Goal: Task Accomplishment & Management: Manage account settings

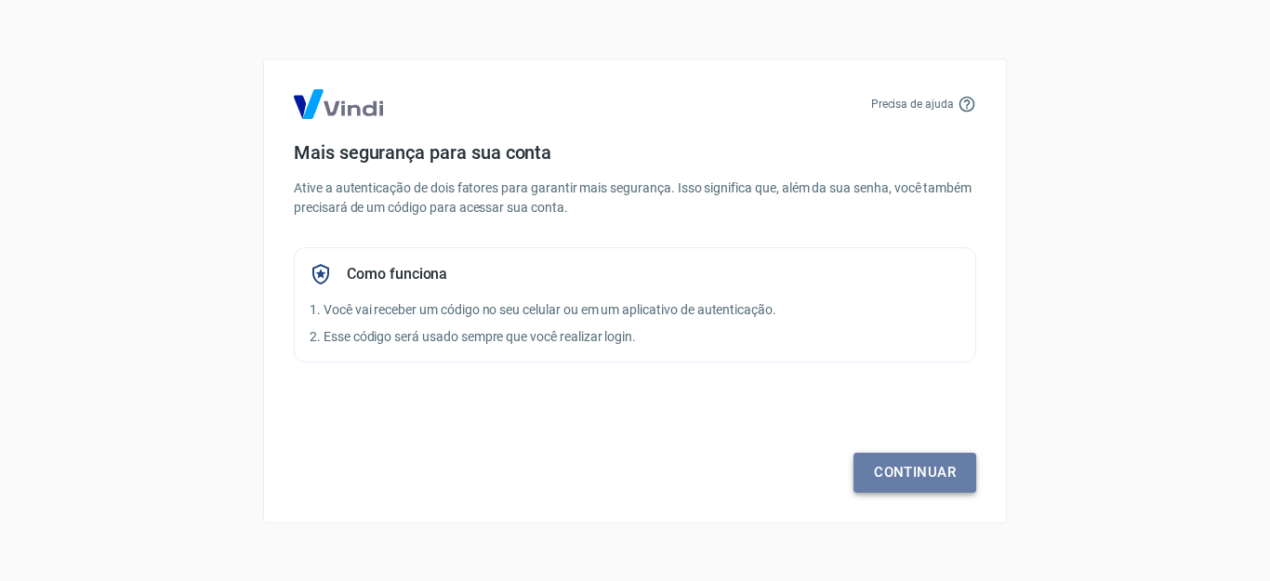
click at [920, 487] on link "Continuar" at bounding box center [915, 472] width 123 height 39
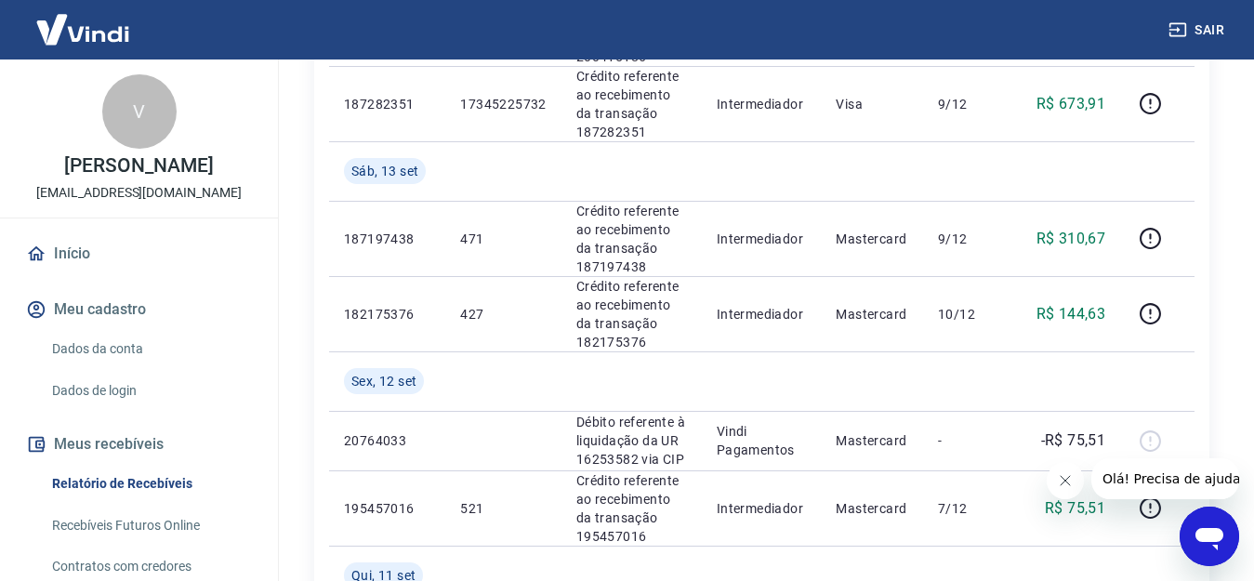
scroll to position [1395, 0]
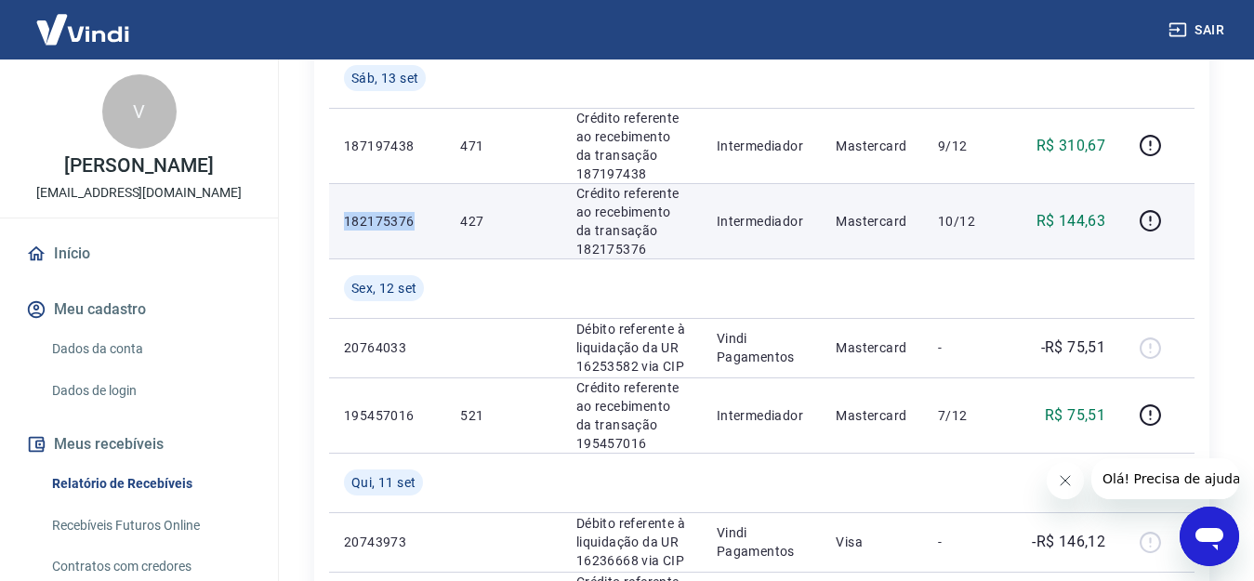
drag, startPoint x: 412, startPoint y: 220, endPoint x: 342, endPoint y: 212, distance: 70.2
click at [342, 212] on td "182175376" at bounding box center [387, 220] width 116 height 75
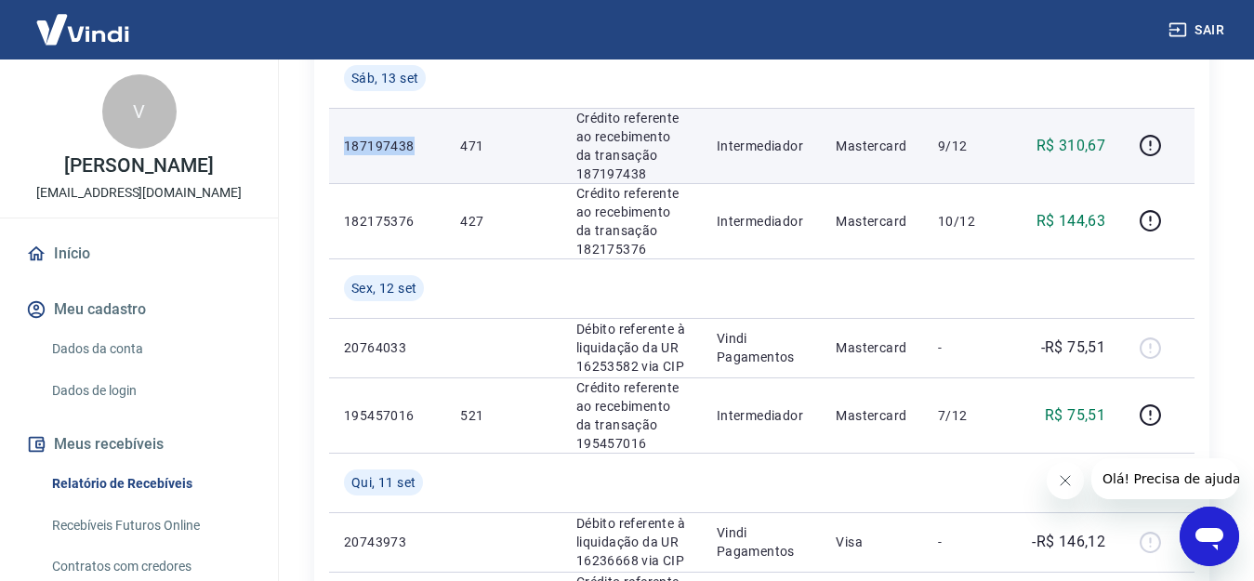
drag, startPoint x: 417, startPoint y: 139, endPoint x: 347, endPoint y: 130, distance: 71.2
click at [347, 130] on td "187197438" at bounding box center [387, 145] width 116 height 75
copy p "187197438"
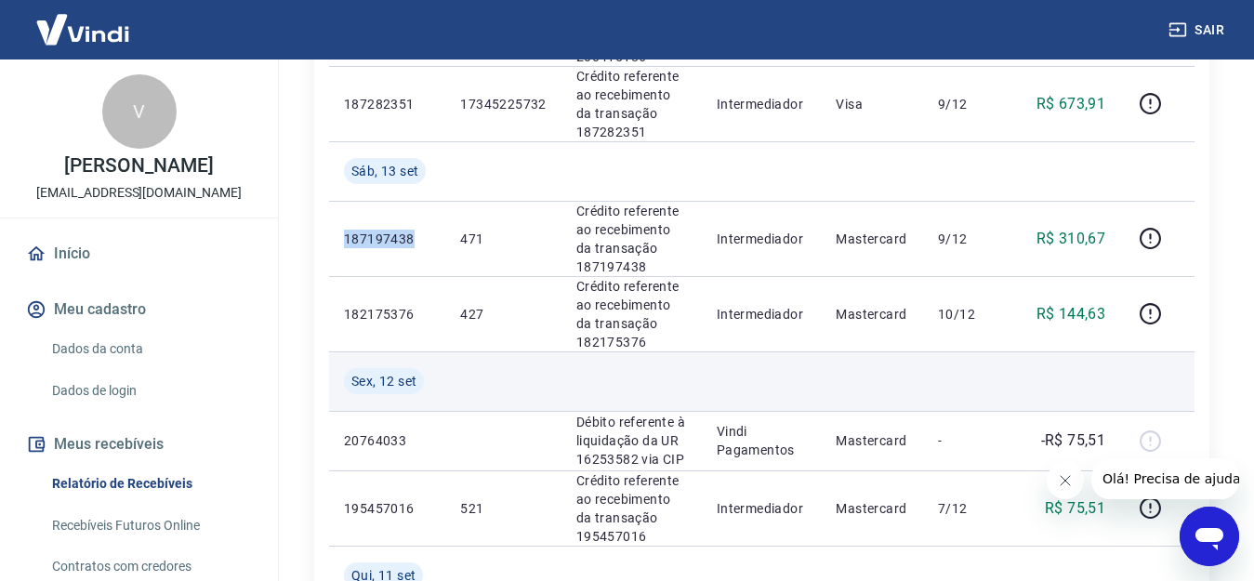
scroll to position [1209, 0]
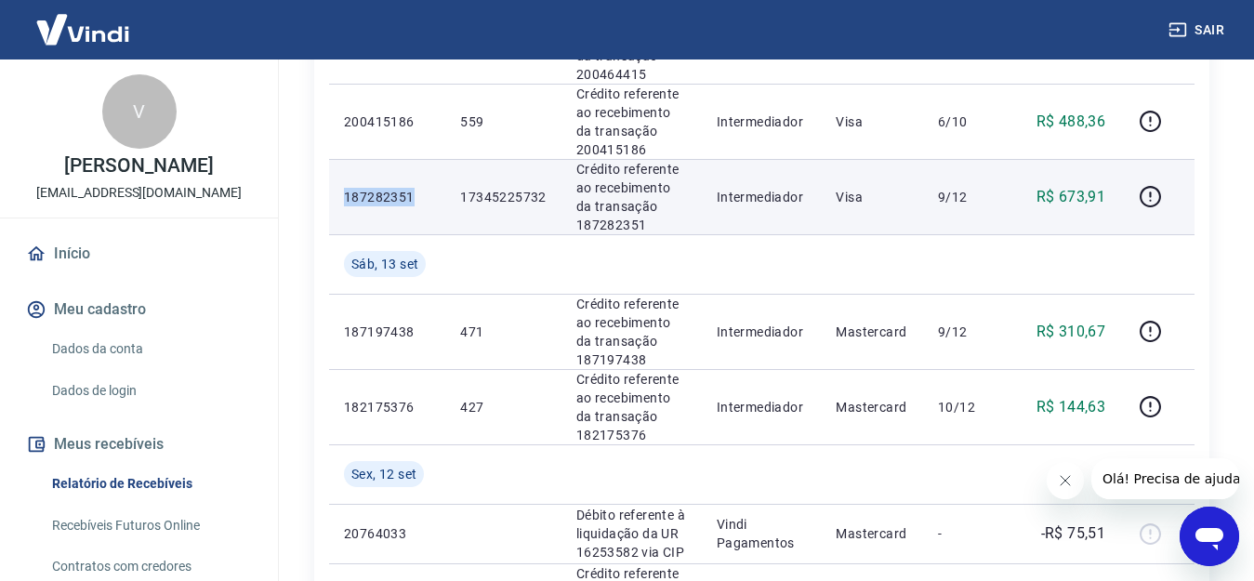
drag, startPoint x: 413, startPoint y: 198, endPoint x: 346, endPoint y: 199, distance: 66.9
click at [346, 199] on p "187282351" at bounding box center [387, 197] width 86 height 19
copy p "187282351"
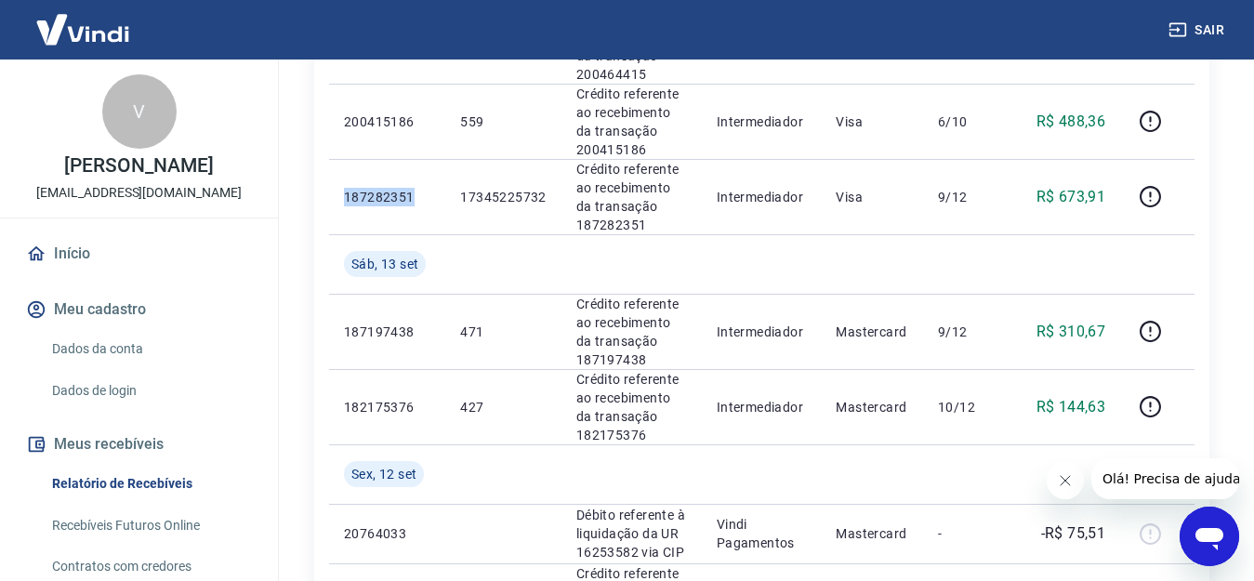
scroll to position [1116, 0]
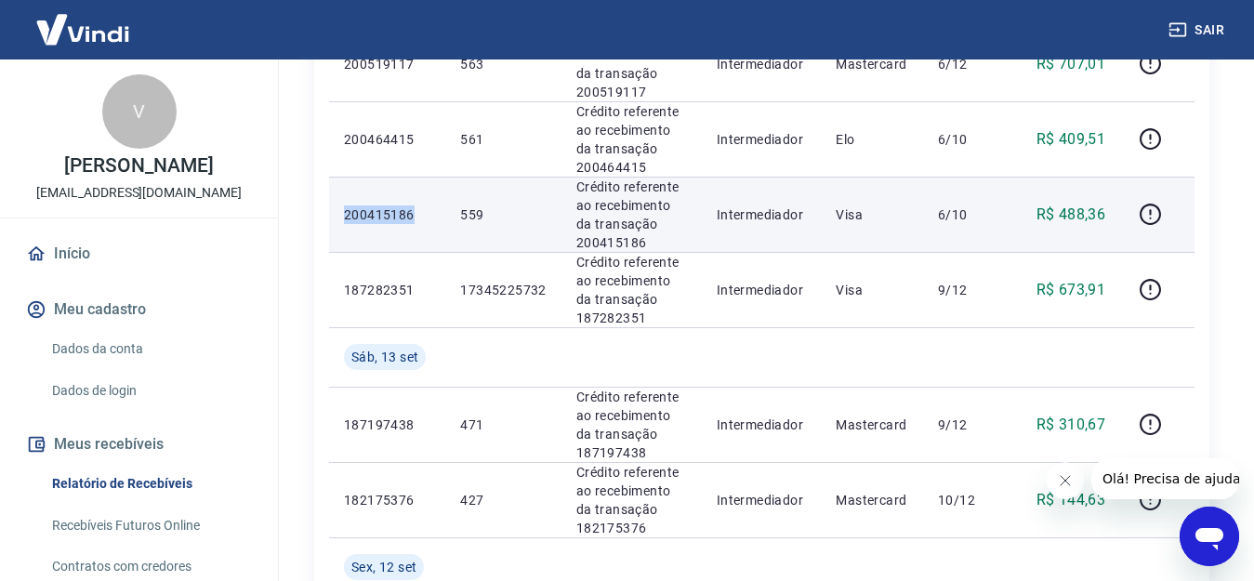
drag, startPoint x: 412, startPoint y: 216, endPoint x: 345, endPoint y: 210, distance: 67.2
click at [345, 210] on p "200415186" at bounding box center [387, 214] width 86 height 19
copy p "200415186"
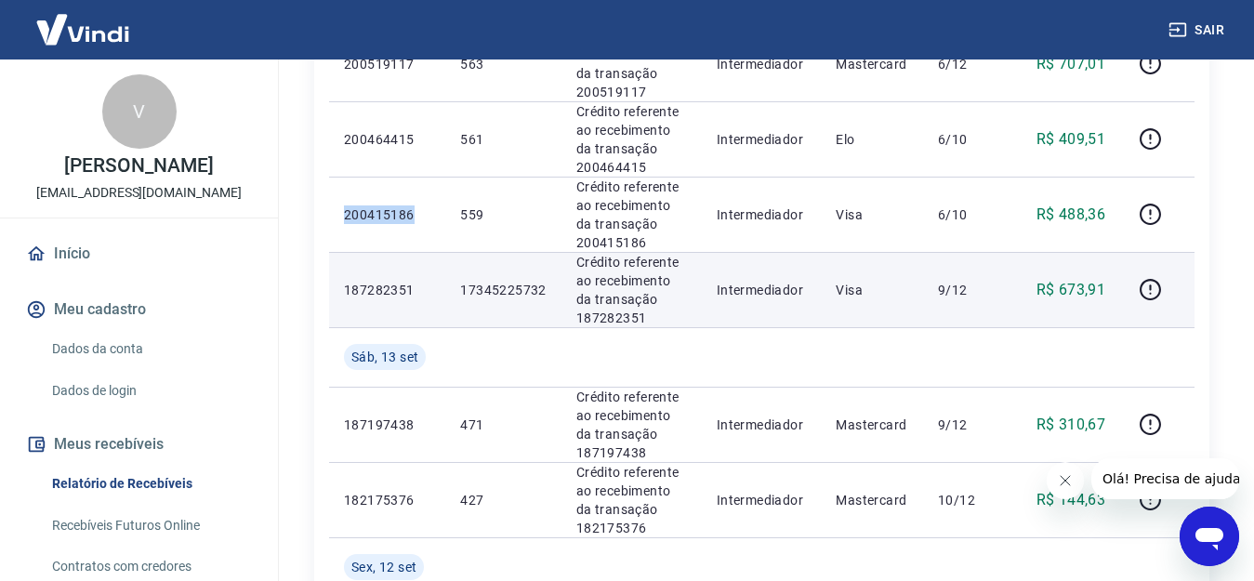
scroll to position [1023, 0]
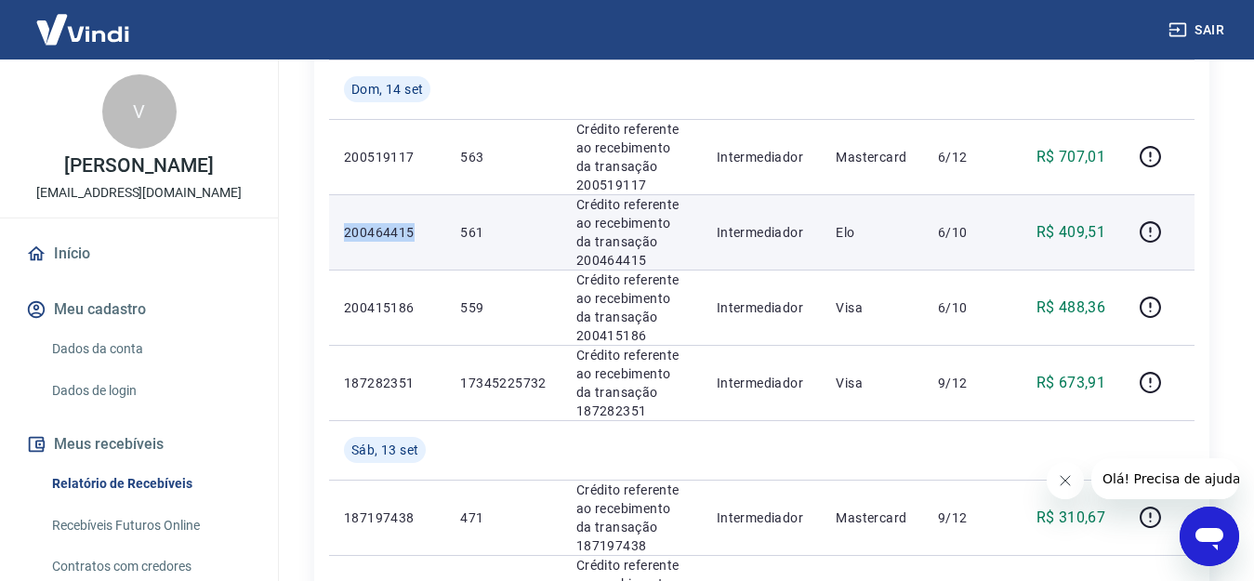
drag, startPoint x: 414, startPoint y: 230, endPoint x: 346, endPoint y: 232, distance: 67.9
click at [346, 232] on p "200464415" at bounding box center [387, 232] width 86 height 19
copy p "200464415"
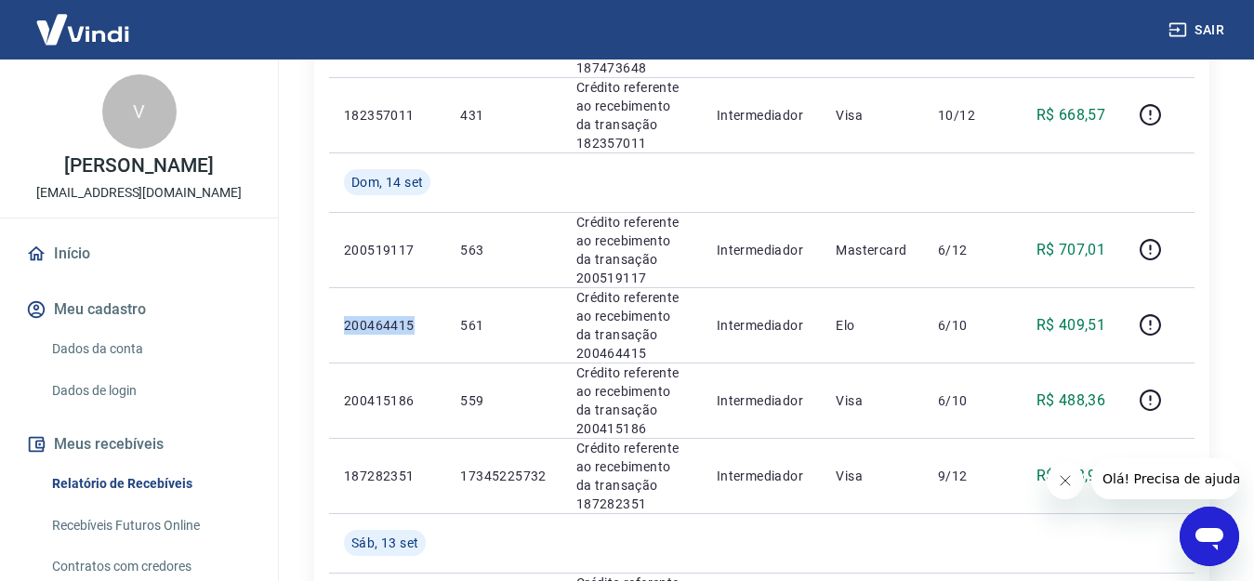
scroll to position [744, 0]
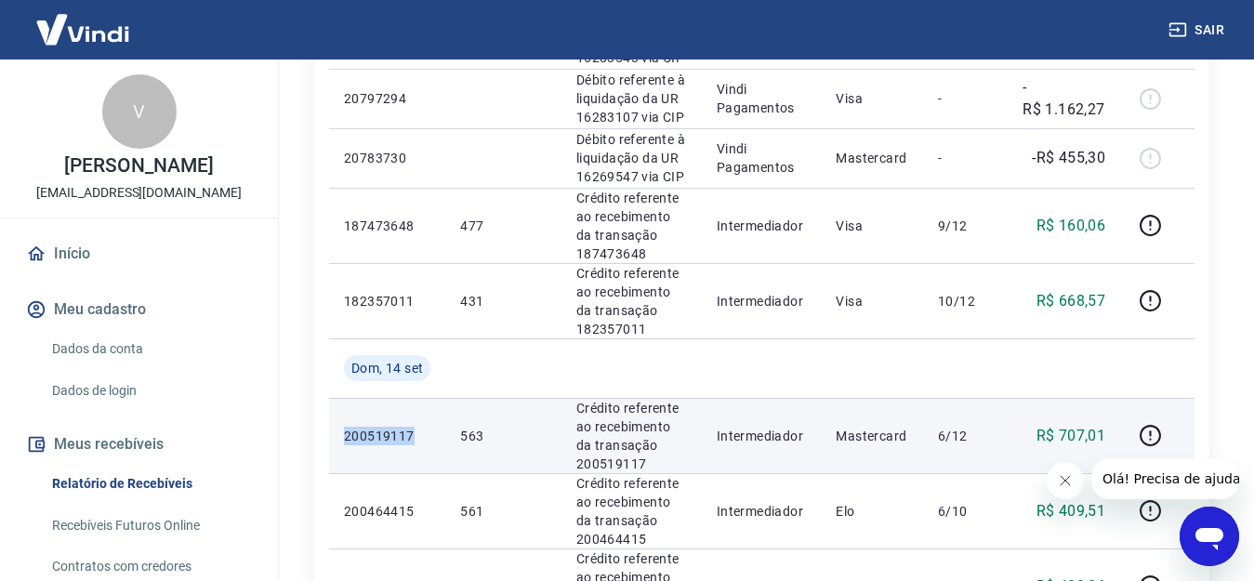
drag, startPoint x: 413, startPoint y: 436, endPoint x: 349, endPoint y: 432, distance: 64.3
click at [339, 436] on td "200519117" at bounding box center [387, 435] width 116 height 75
copy p "200519117"
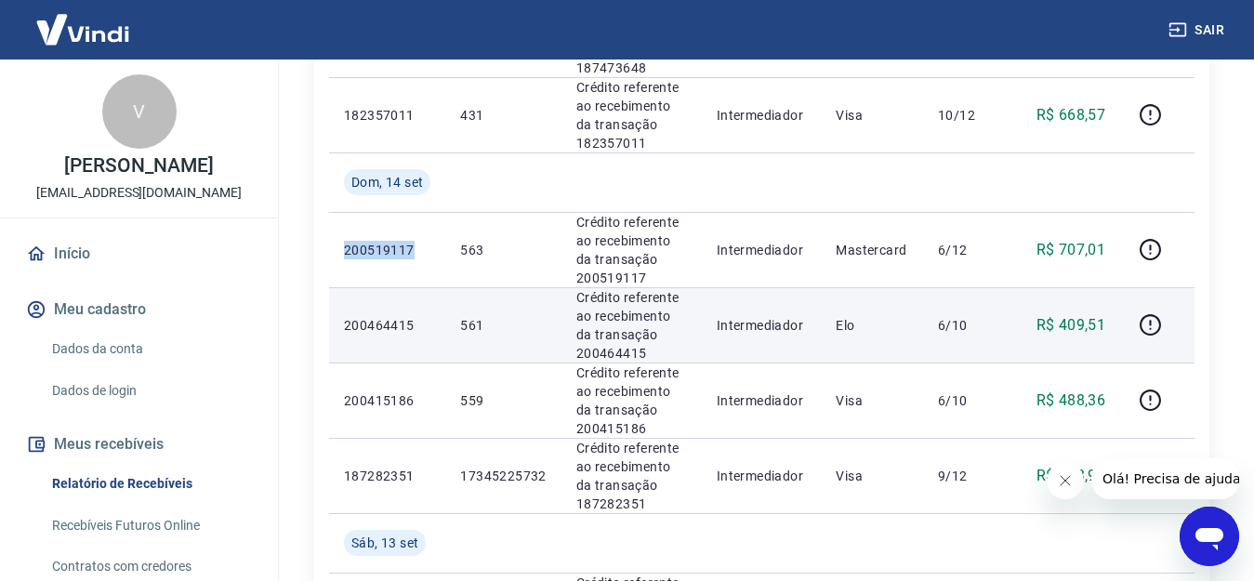
scroll to position [837, 0]
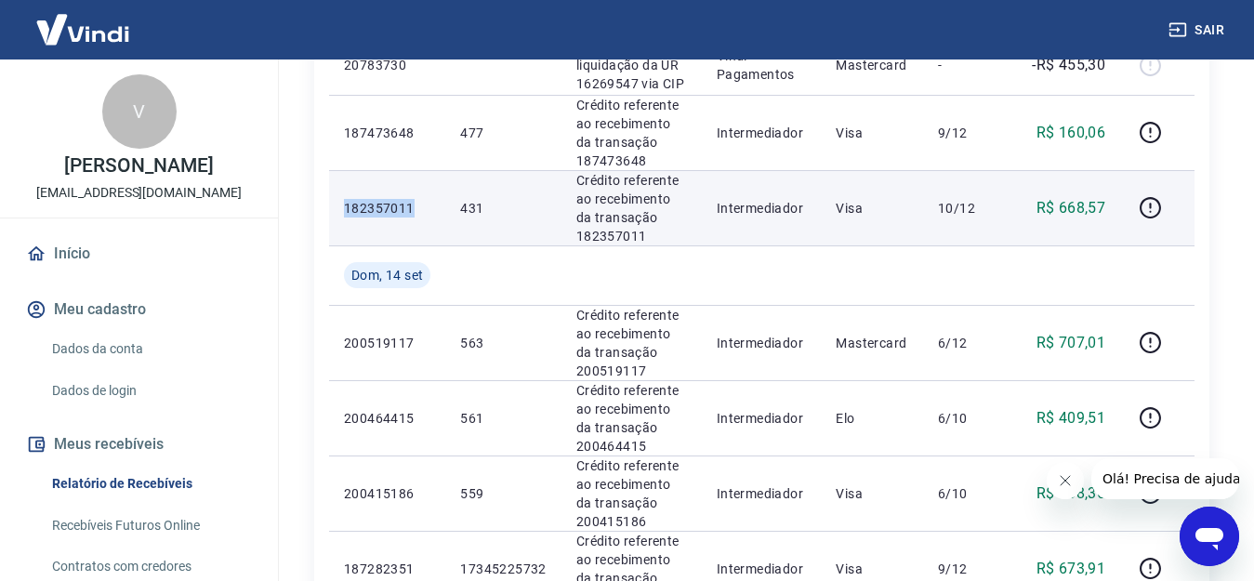
drag, startPoint x: 419, startPoint y: 202, endPoint x: 346, endPoint y: 205, distance: 73.5
click at [346, 205] on p "182357011" at bounding box center [387, 208] width 86 height 19
copy p "182357011"
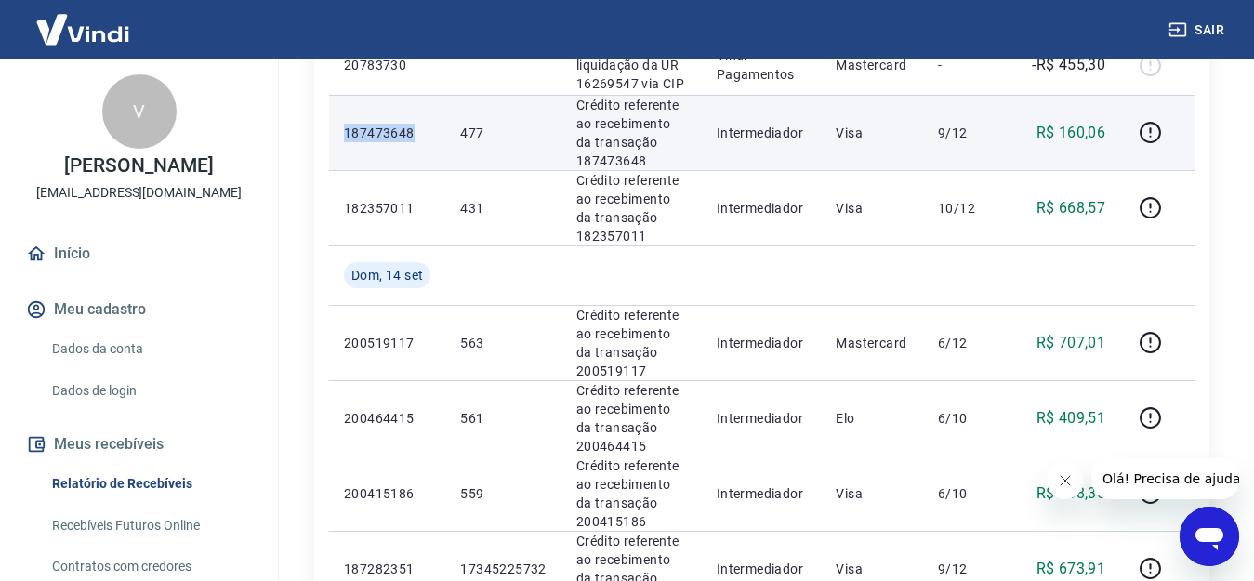
drag, startPoint x: 411, startPoint y: 131, endPoint x: 338, endPoint y: 131, distance: 72.5
click at [338, 131] on td "187473648" at bounding box center [387, 132] width 116 height 75
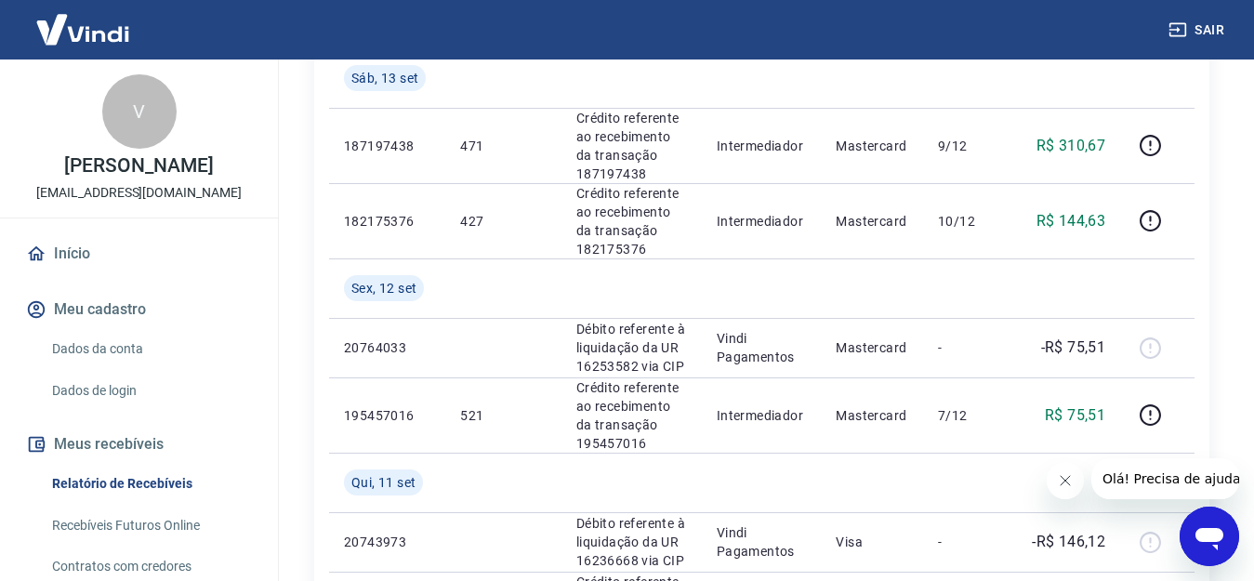
scroll to position [1488, 0]
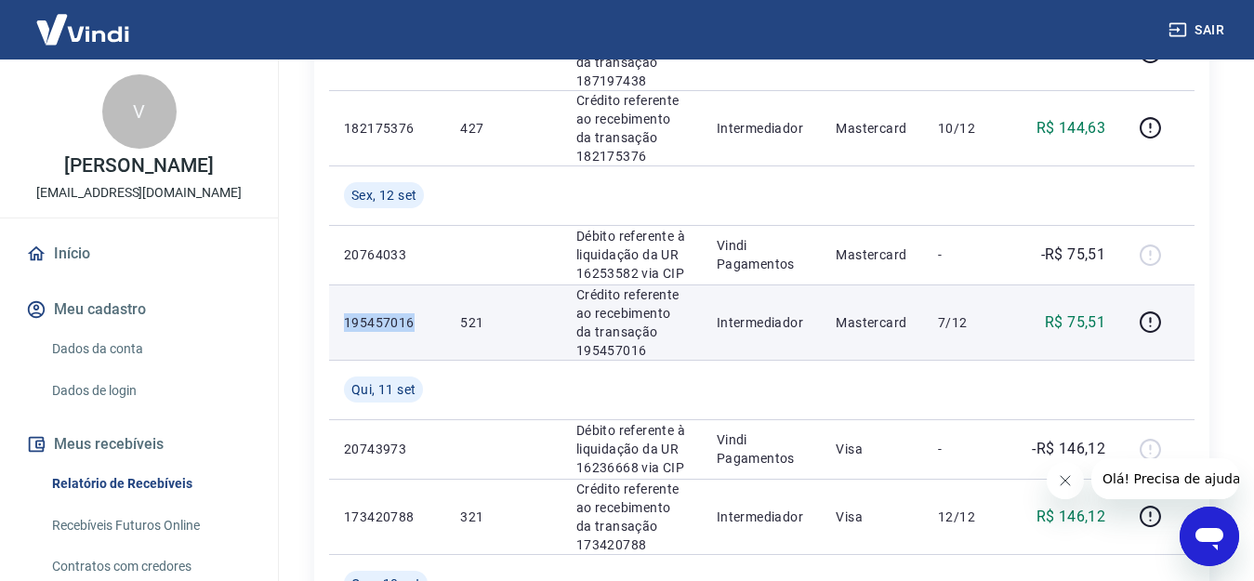
drag, startPoint x: 415, startPoint y: 318, endPoint x: 344, endPoint y: 319, distance: 70.7
click at [344, 319] on p "195457016" at bounding box center [387, 322] width 86 height 19
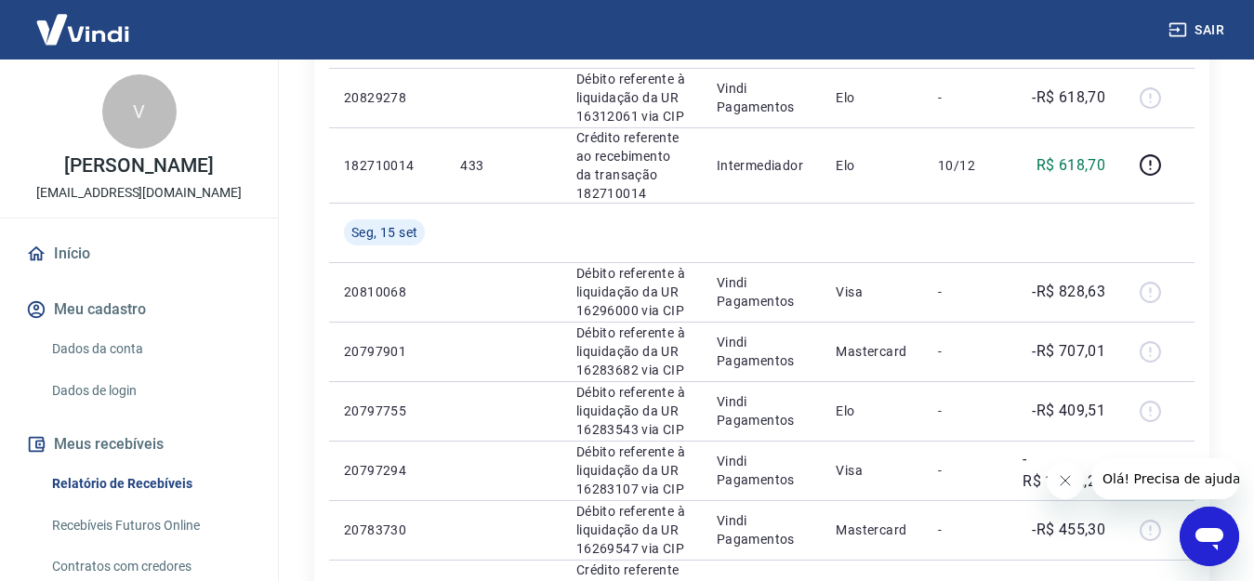
scroll to position [279, 0]
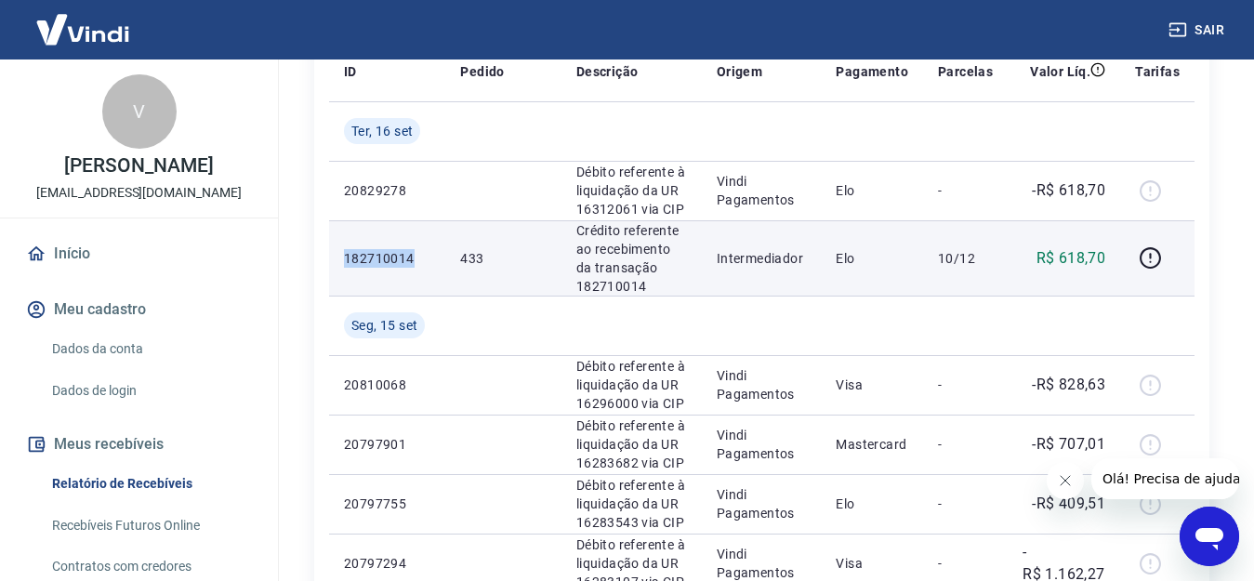
drag, startPoint x: 412, startPoint y: 259, endPoint x: 345, endPoint y: 257, distance: 67.0
click at [345, 257] on p "182710014" at bounding box center [387, 258] width 86 height 19
